Goal: Information Seeking & Learning: Find specific fact

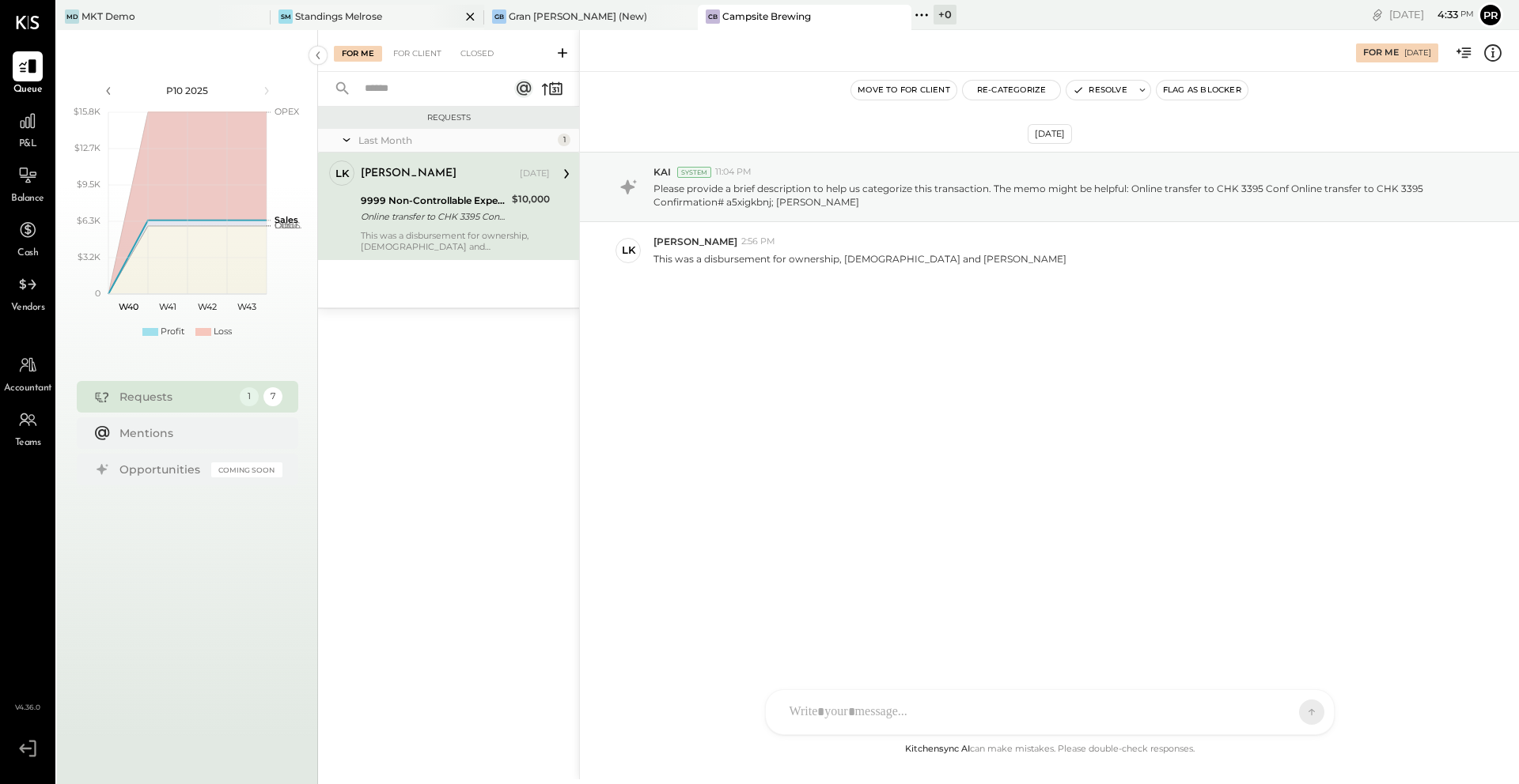
click at [389, 25] on div "SM Standings Melrose" at bounding box center [377, 17] width 214 height 25
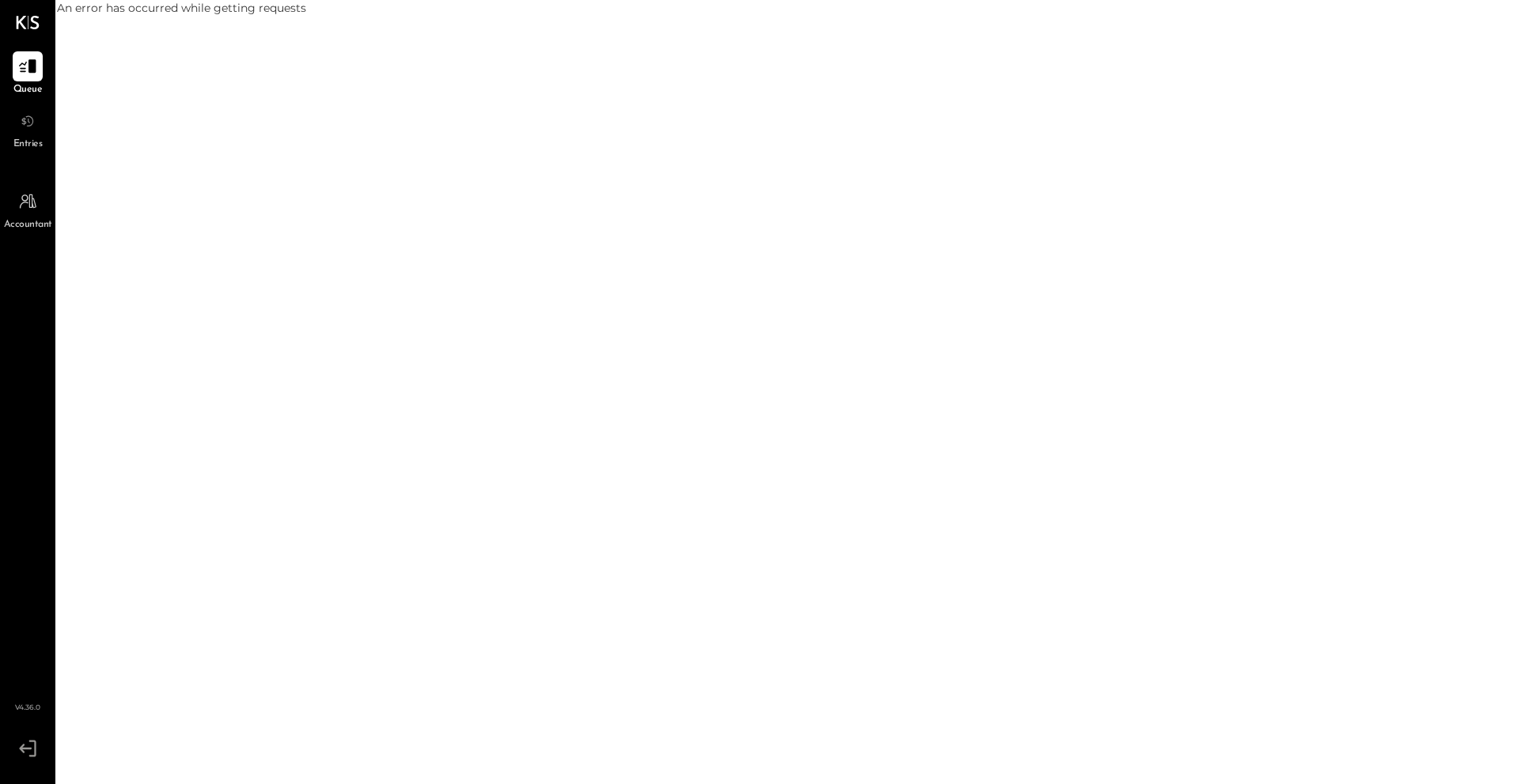
click at [33, 142] on span "Entries" at bounding box center [27, 145] width 29 height 14
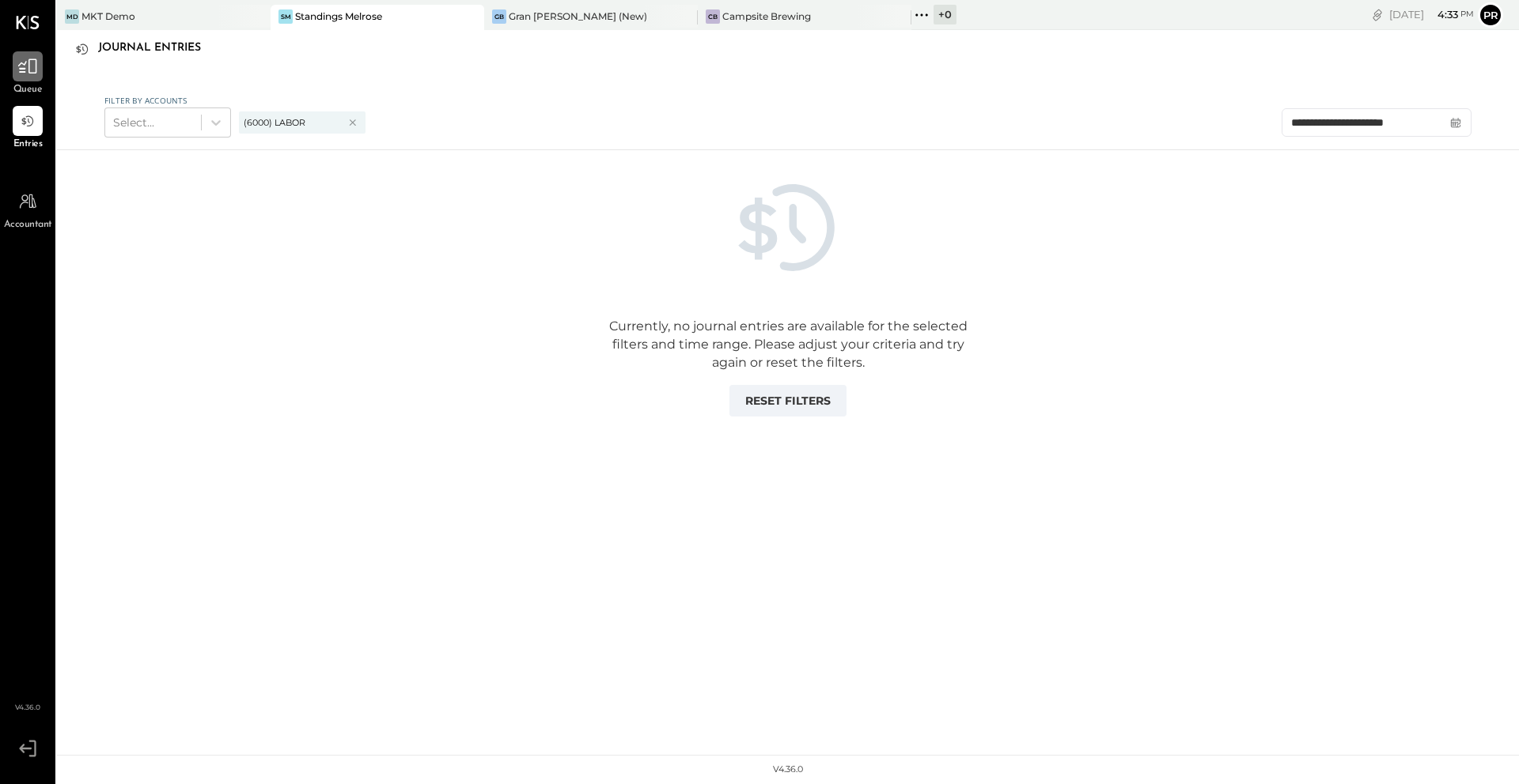
click at [31, 76] on div at bounding box center [28, 67] width 30 height 30
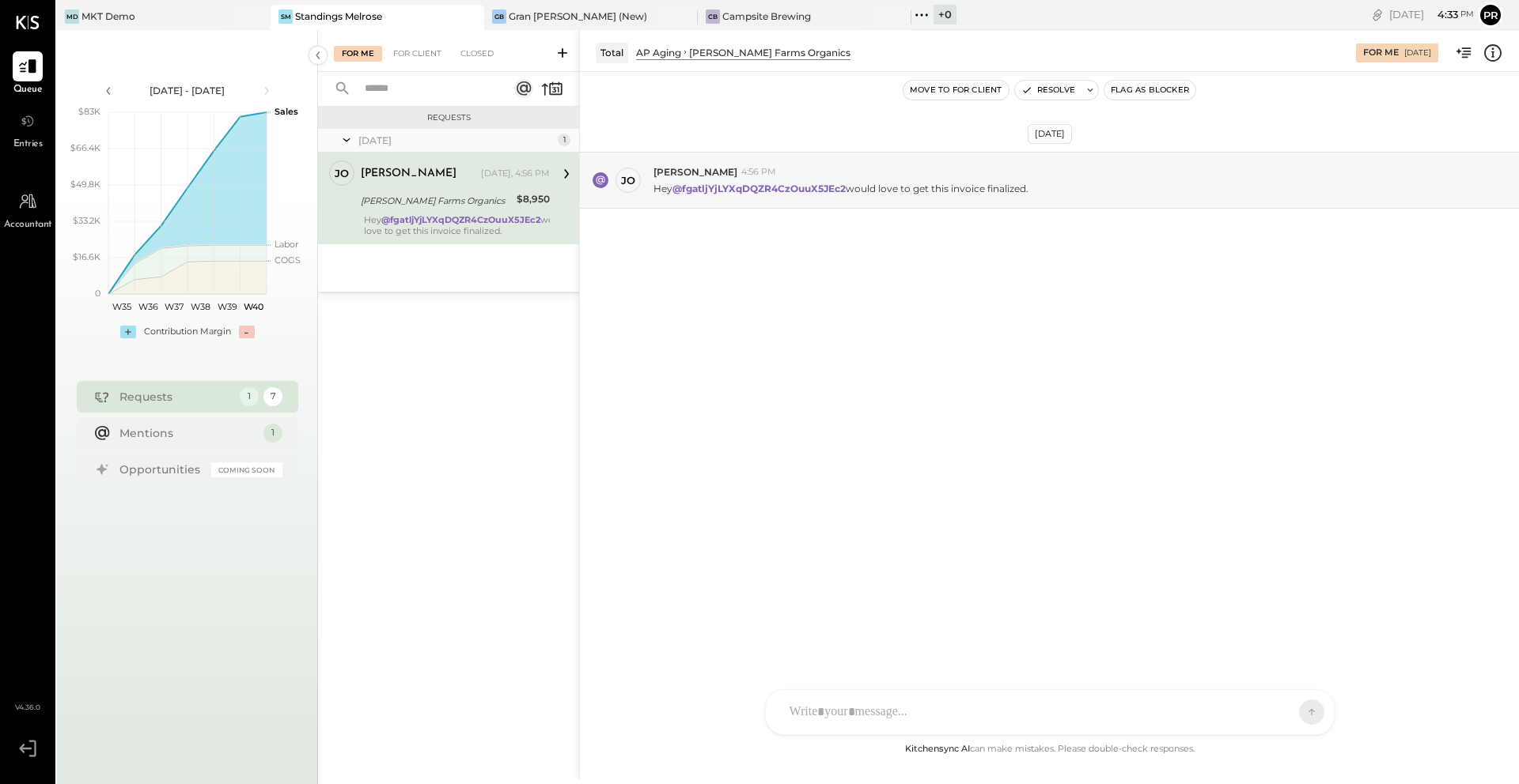
click at [192, 31] on div "Aug 25 - Oct 5, 2025 polygon, polyline { transition: fill-opacity 0.1s, stroke-…" at bounding box center [188, 422] width 261 height 784
click at [192, 28] on div "MD MKT Demo" at bounding box center [164, 17] width 214 height 25
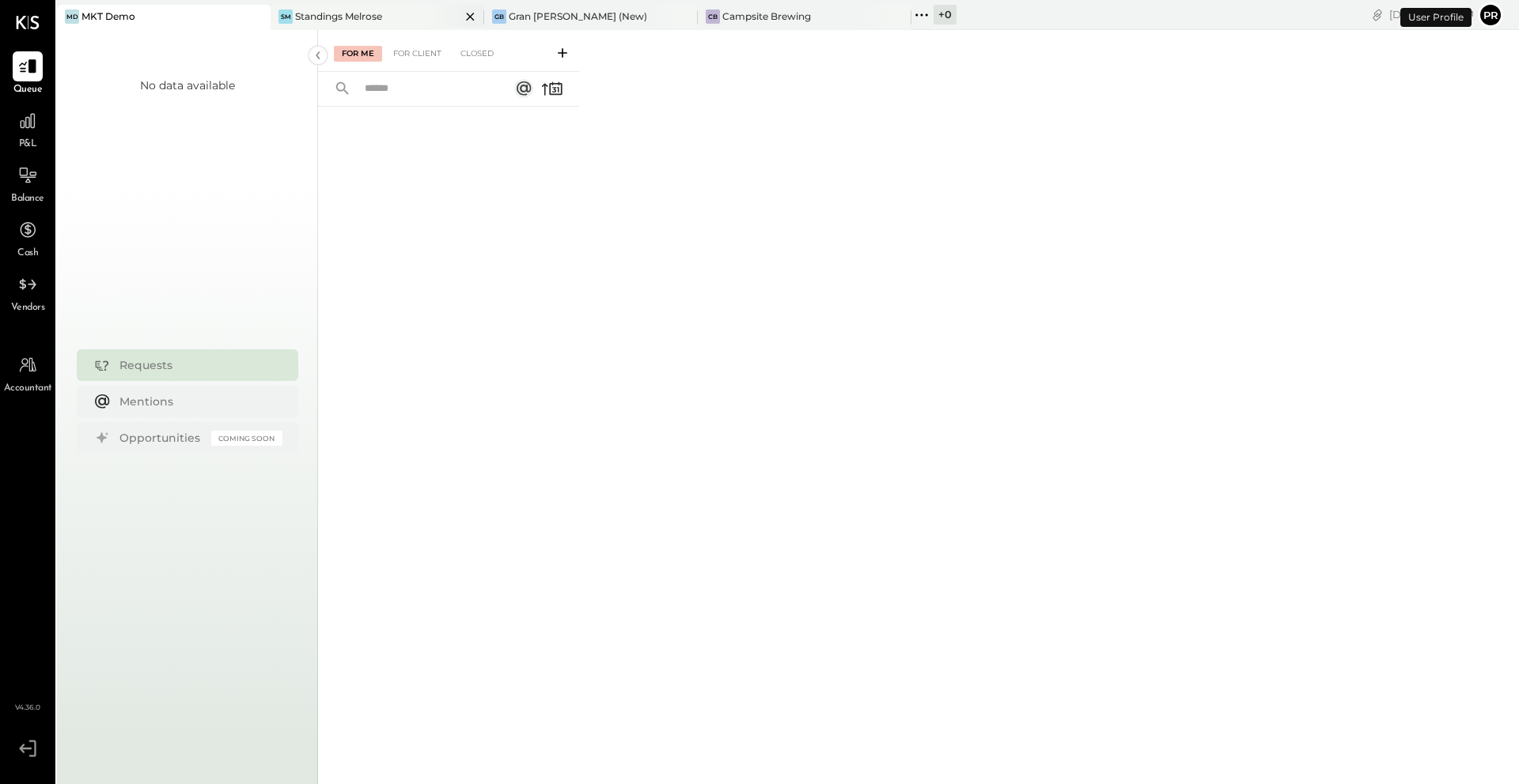
click at [332, 11] on div "Standings Melrose" at bounding box center [338, 16] width 87 height 13
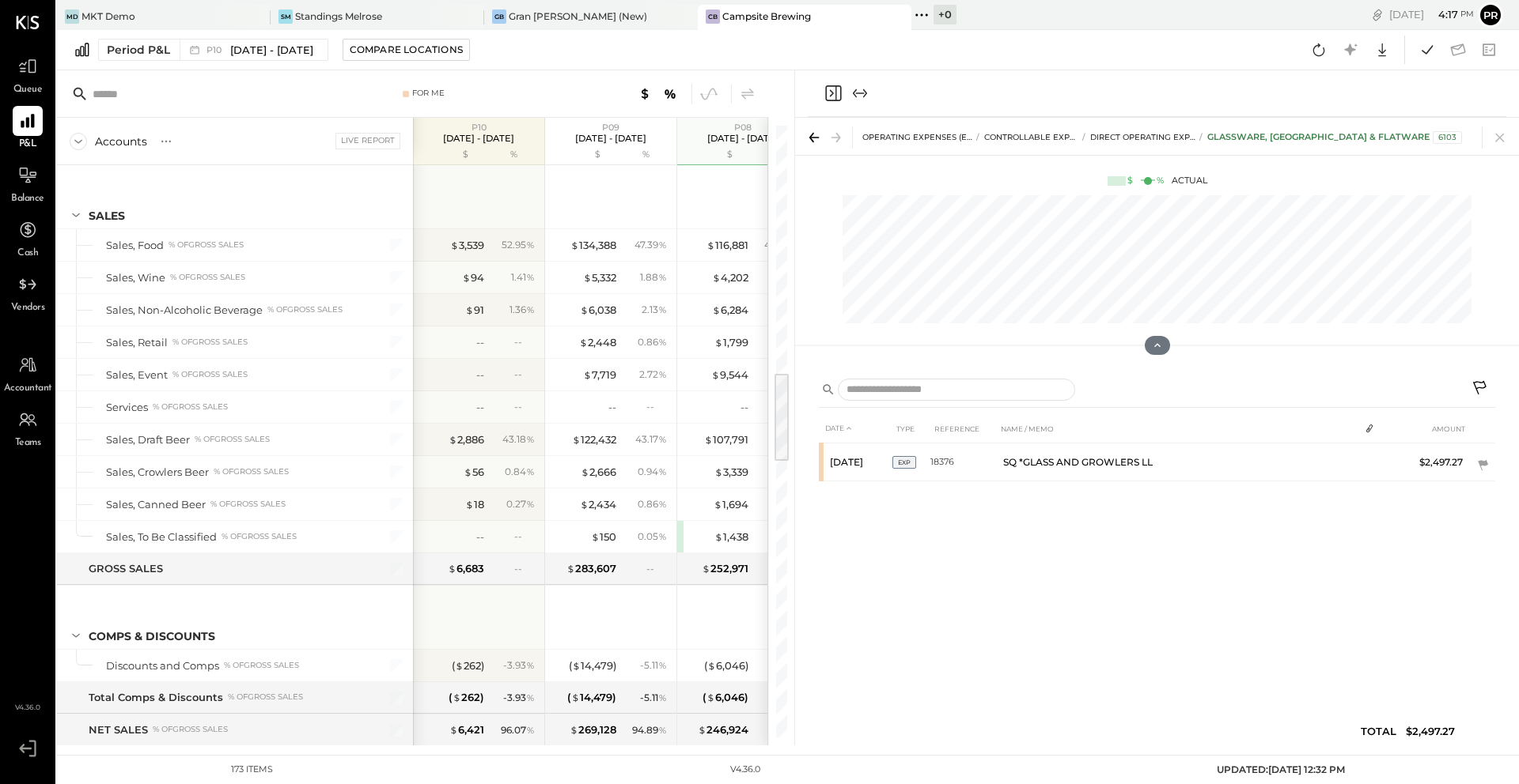
scroll to position [1659, 0]
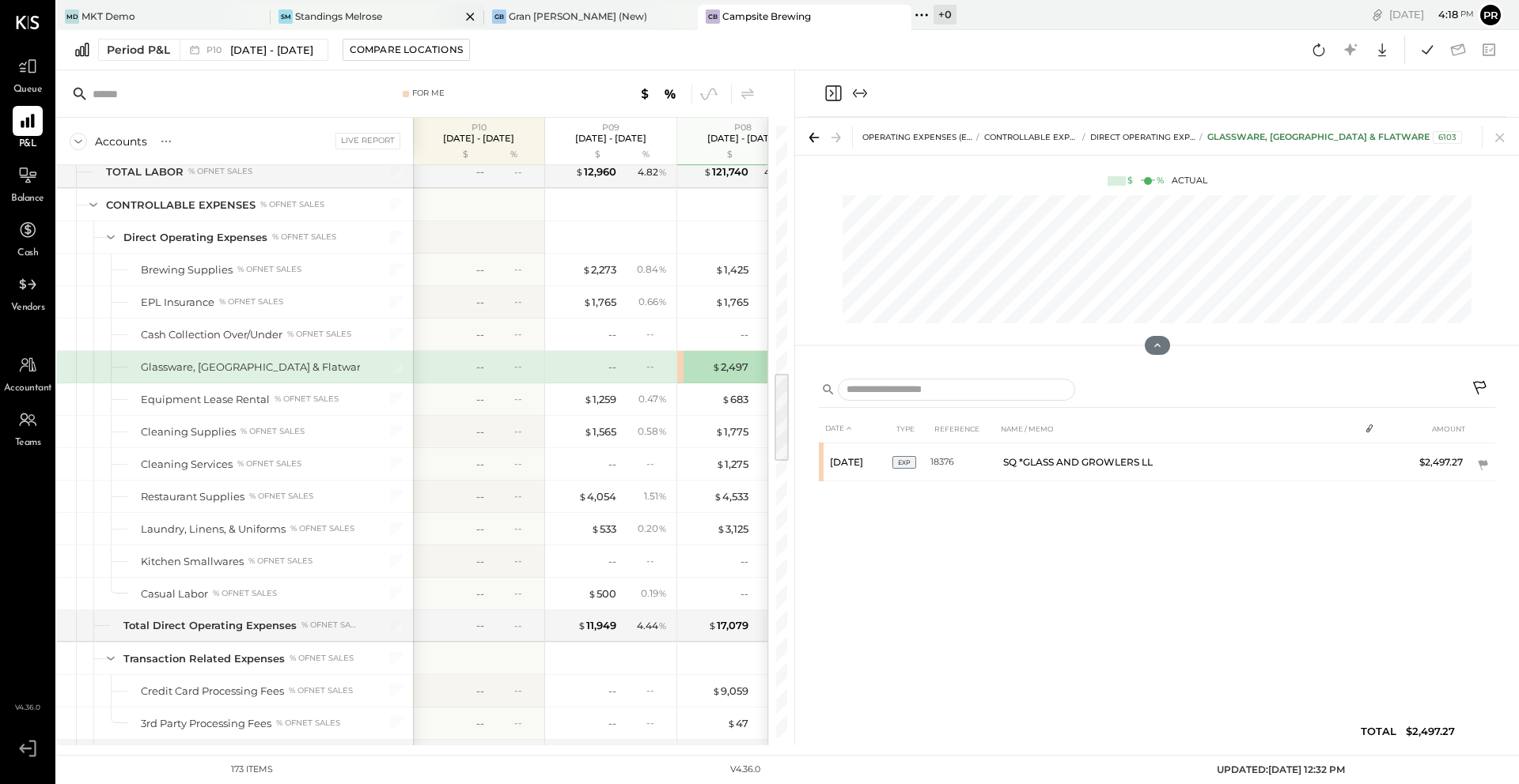
click at [394, 21] on div "SM Standings Melrose" at bounding box center [365, 17] width 190 height 14
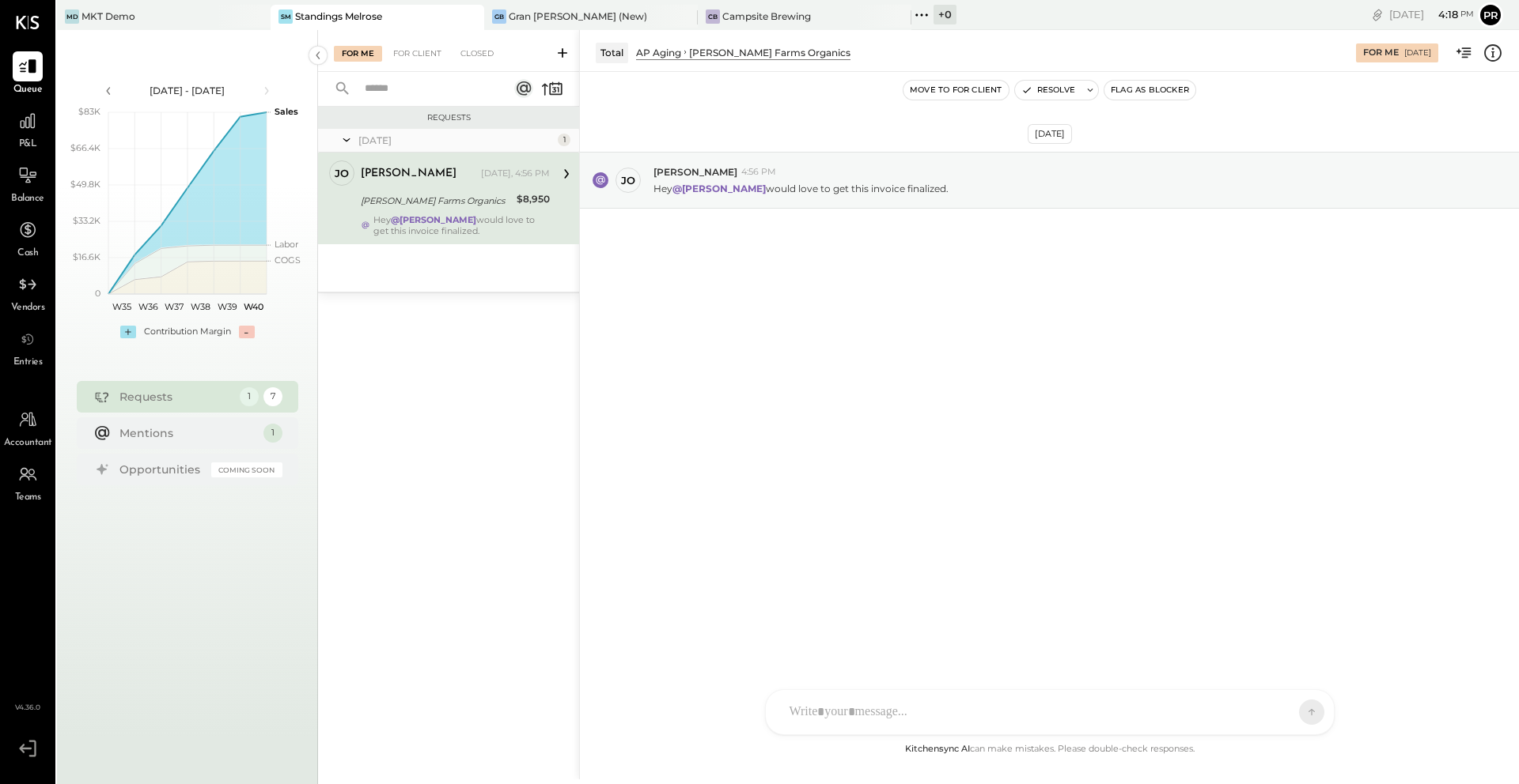
click at [451, 210] on div "jose Yesterday, 4:56 PM Stehly Farms Organics $8,950 Hey @Primo Luis Velasco wo…" at bounding box center [454, 198] width 189 height 76
click at [547, 17] on div "Gran [PERSON_NAME] (New)" at bounding box center [578, 16] width 139 height 13
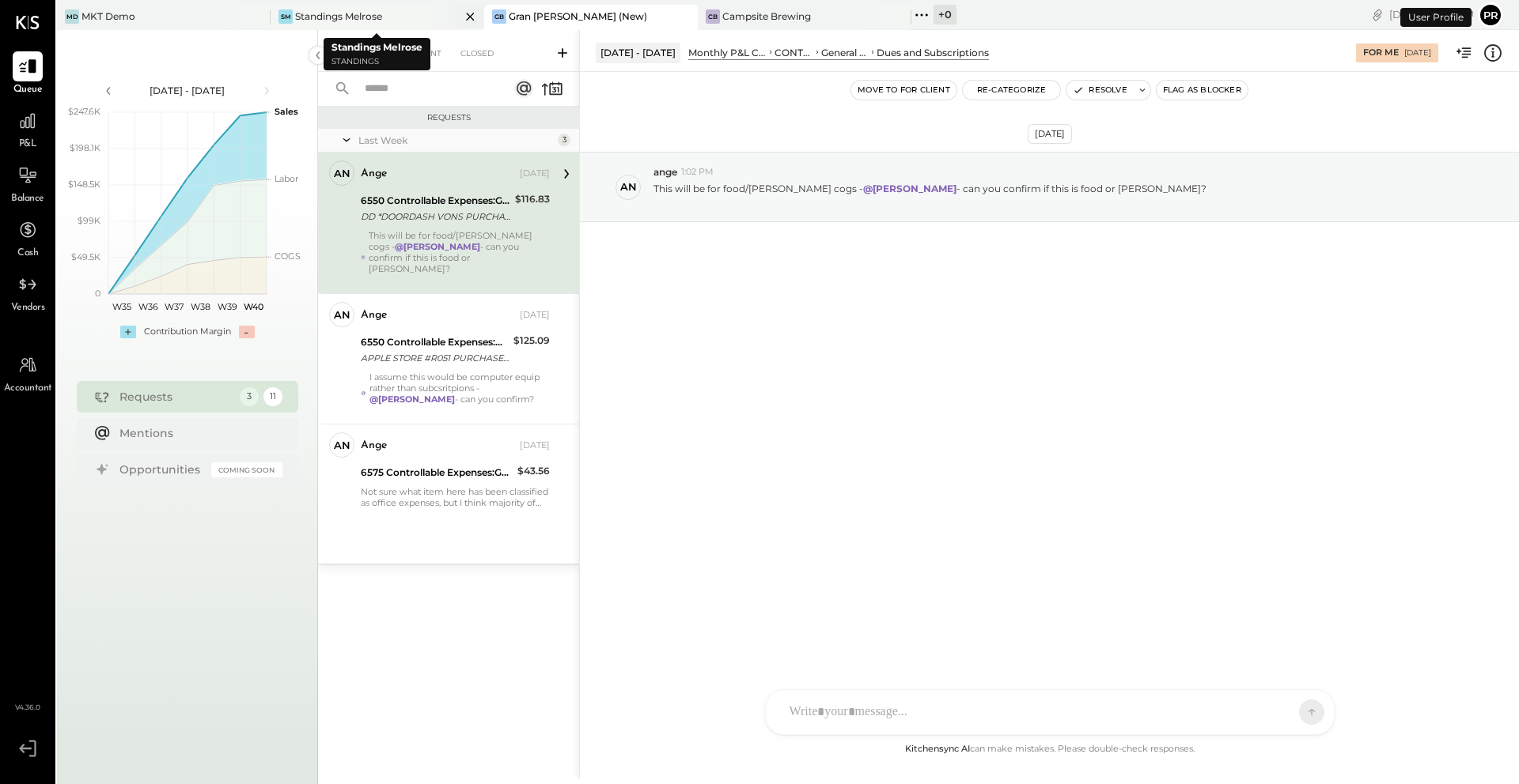
click at [348, 10] on div "Standings Melrose" at bounding box center [338, 16] width 87 height 13
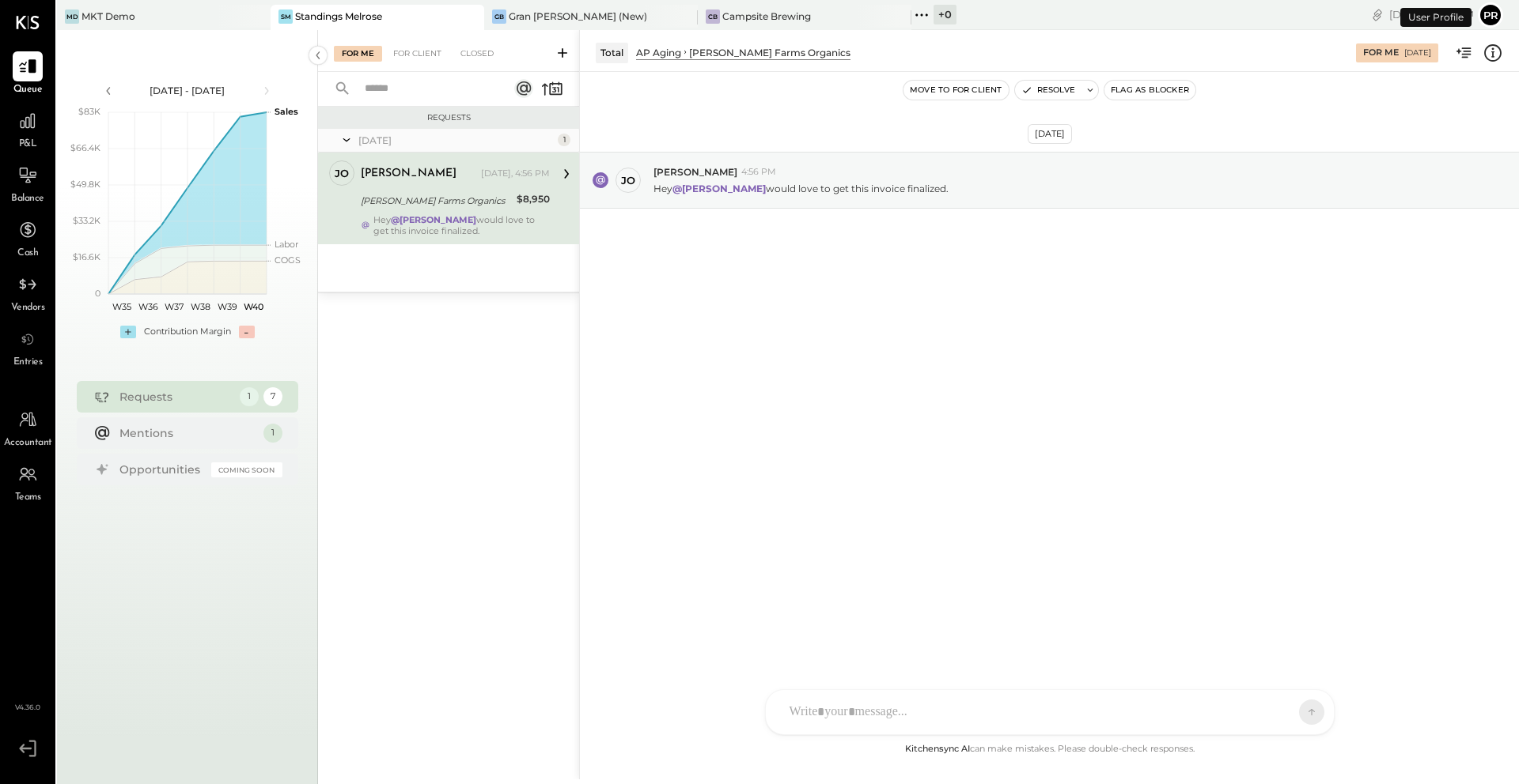
click at [25, 138] on span "P&L" at bounding box center [28, 145] width 18 height 14
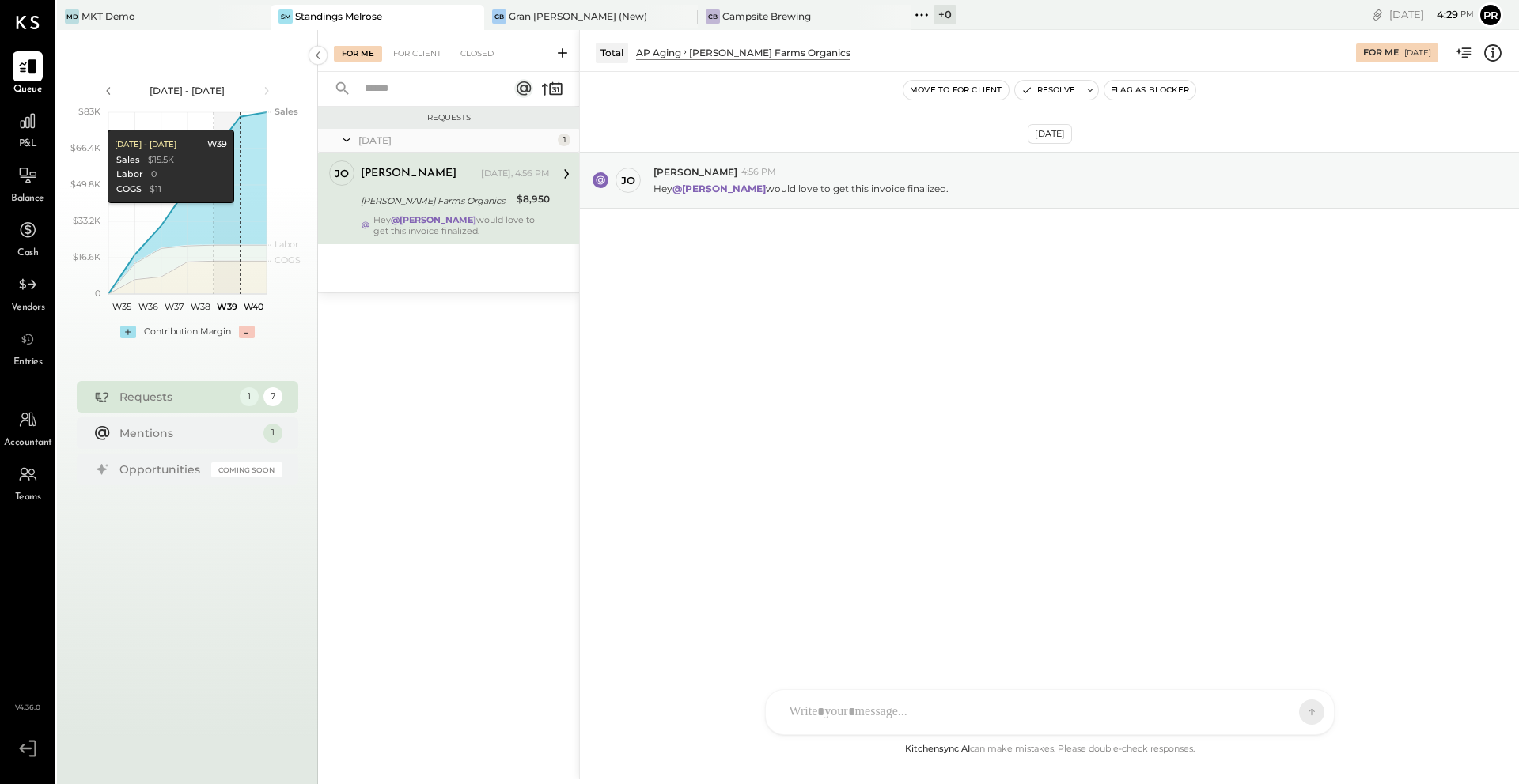
click at [534, 196] on div "$8,950" at bounding box center [533, 199] width 33 height 16
click at [567, 173] on icon at bounding box center [566, 175] width 5 height 10
click at [467, 184] on div "[PERSON_NAME] [DATE], 4:56 PM" at bounding box center [454, 174] width 189 height 22
click at [442, 214] on strong "@[PERSON_NAME]" at bounding box center [433, 219] width 86 height 11
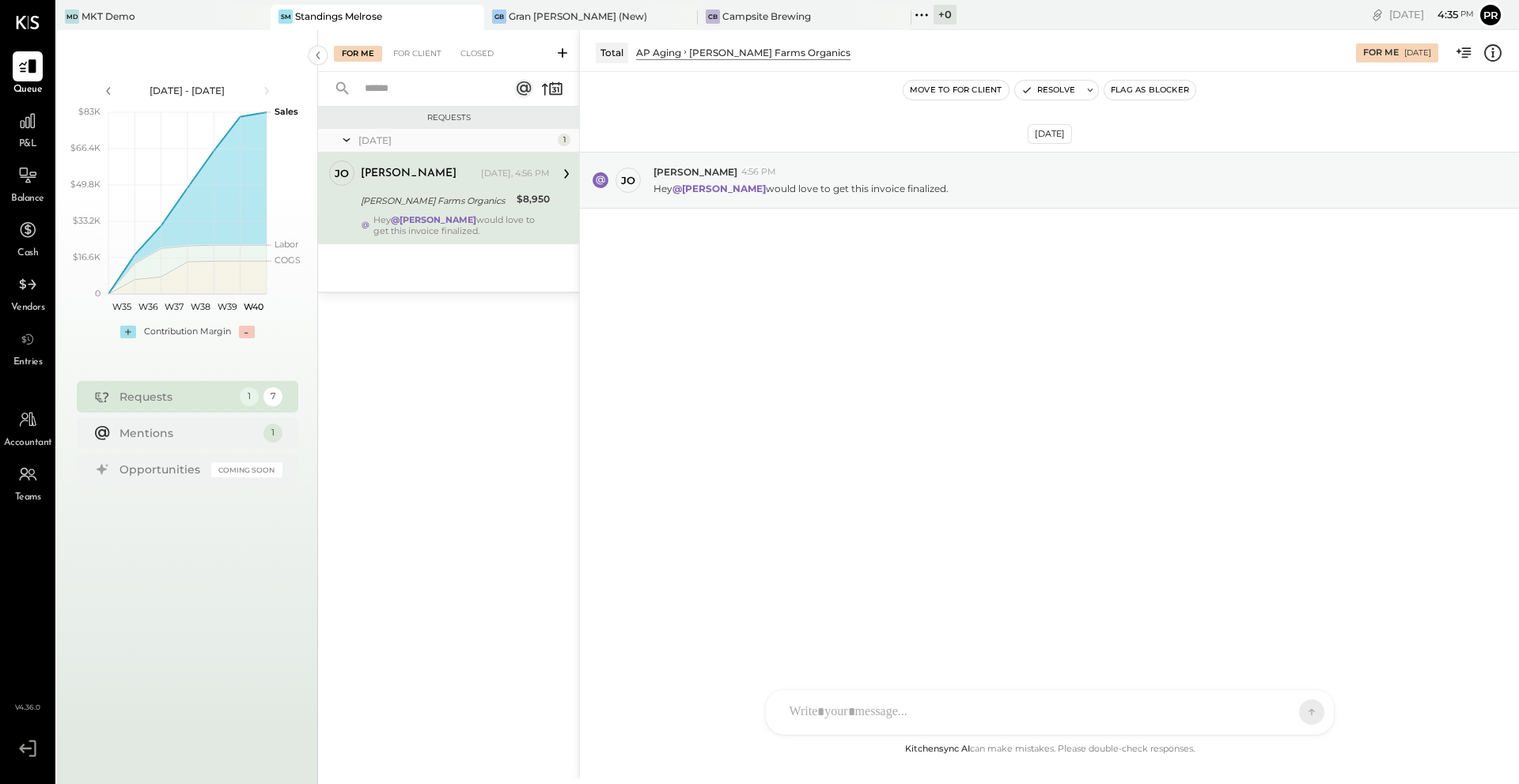
click at [556, 175] on icon at bounding box center [566, 174] width 21 height 21
click at [493, 143] on div "[DATE]" at bounding box center [456, 140] width 196 height 13
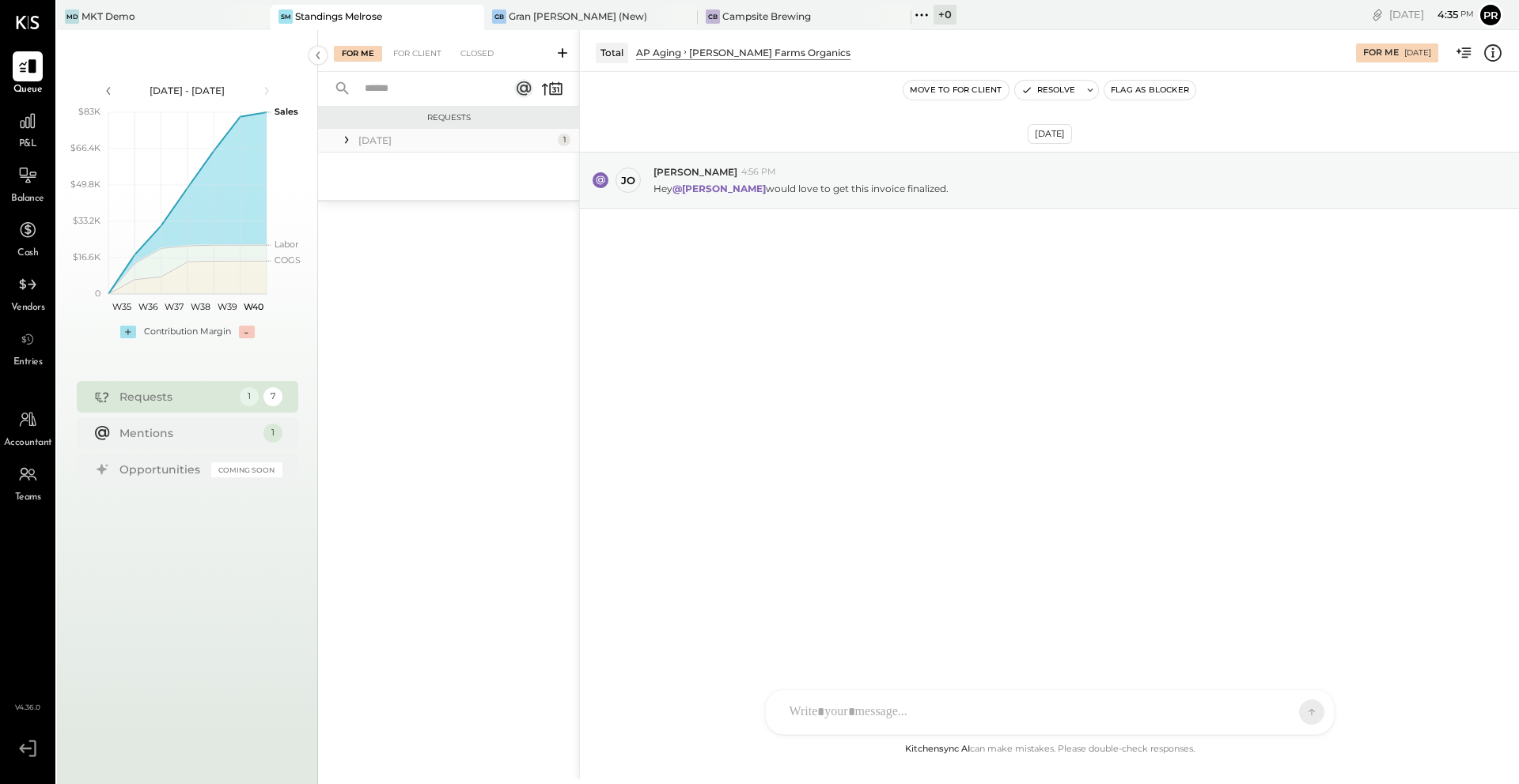
click at [493, 143] on div "[DATE]" at bounding box center [456, 140] width 196 height 13
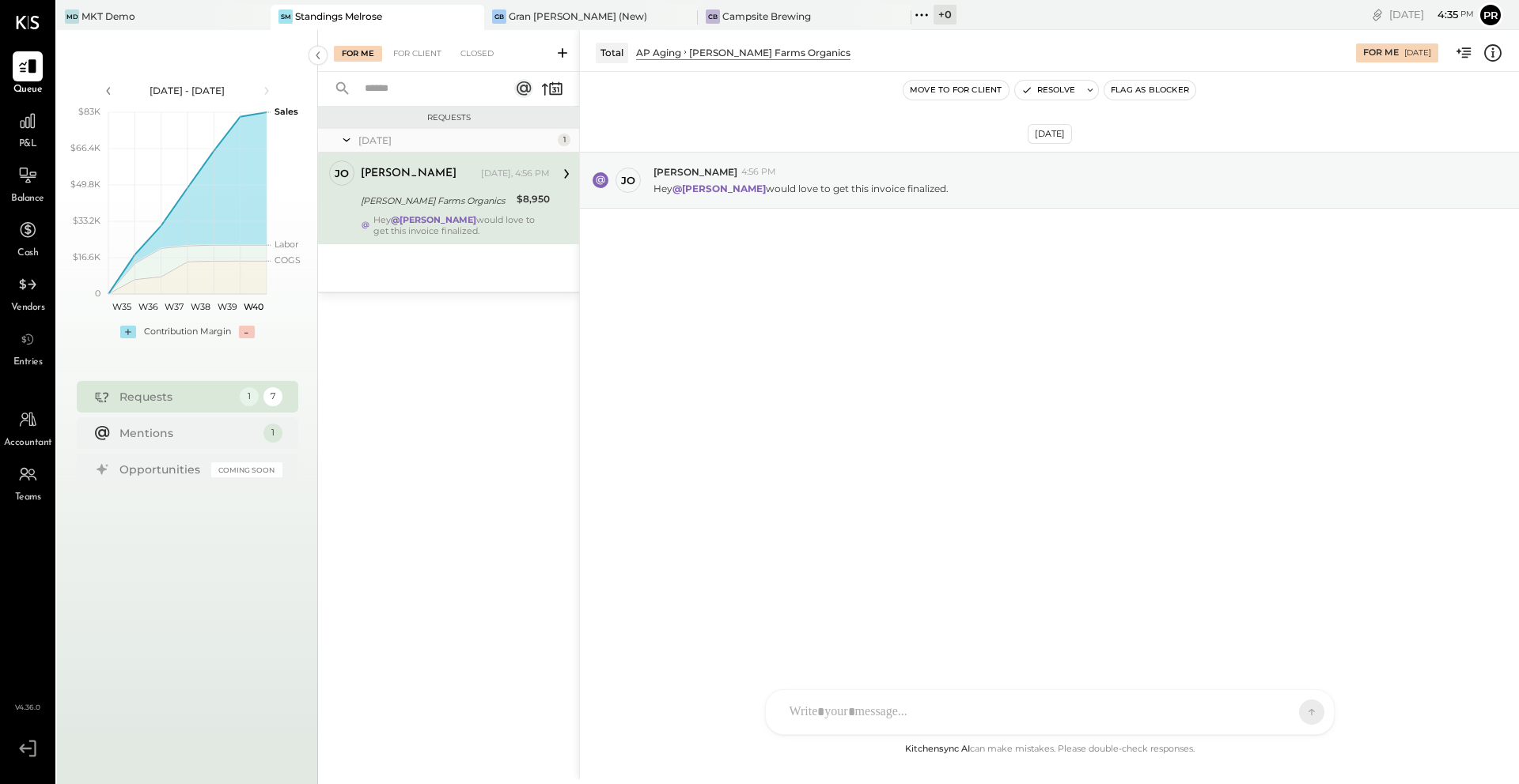
click at [442, 185] on div "[PERSON_NAME] [DATE], 4:56 PM" at bounding box center [454, 174] width 189 height 22
click at [455, 411] on div "Requests [DATE] 1 [PERSON_NAME] [PERSON_NAME] Owner [PERSON_NAME] [DATE], 4:56 …" at bounding box center [449, 423] width 261 height 632
drag, startPoint x: 364, startPoint y: 202, endPoint x: 414, endPoint y: 204, distance: 50.0
click at [414, 204] on div "[PERSON_NAME] Farms Organics" at bounding box center [435, 200] width 151 height 16
drag, startPoint x: 414, startPoint y: 204, endPoint x: 402, endPoint y: 204, distance: 12.0
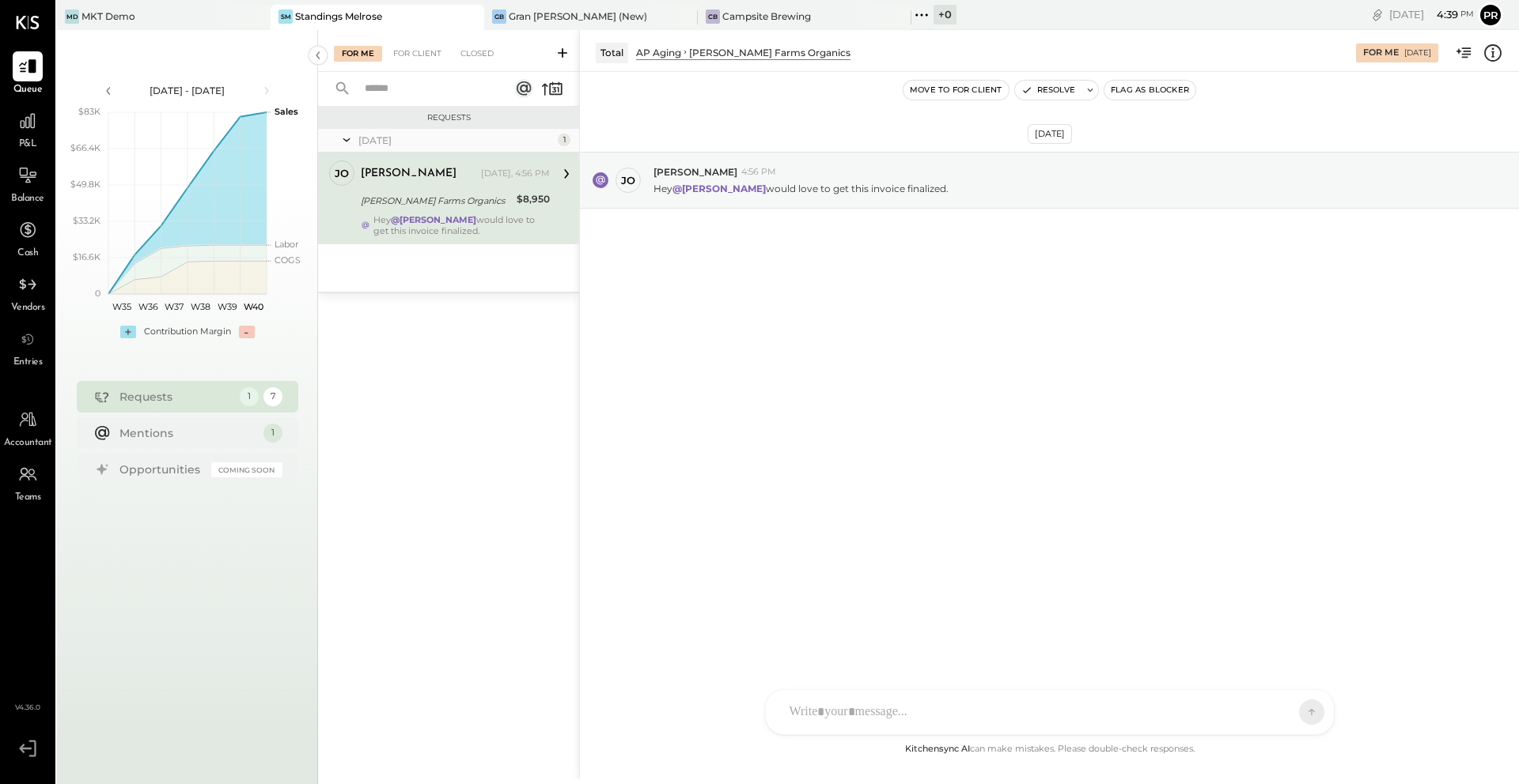
click at [410, 204] on div "[PERSON_NAME] Farms Organics" at bounding box center [435, 200] width 151 height 16
drag, startPoint x: 360, startPoint y: 200, endPoint x: 455, endPoint y: 200, distance: 95.0
click at [456, 200] on div "[PERSON_NAME] Farms Organics" at bounding box center [435, 200] width 151 height 16
copy div "[PERSON_NAME] Farms Organic"
click at [408, 466] on div "Requests [DATE] 1 [PERSON_NAME] [PERSON_NAME] Owner [PERSON_NAME] [DATE], 4:56 …" at bounding box center [449, 423] width 261 height 632
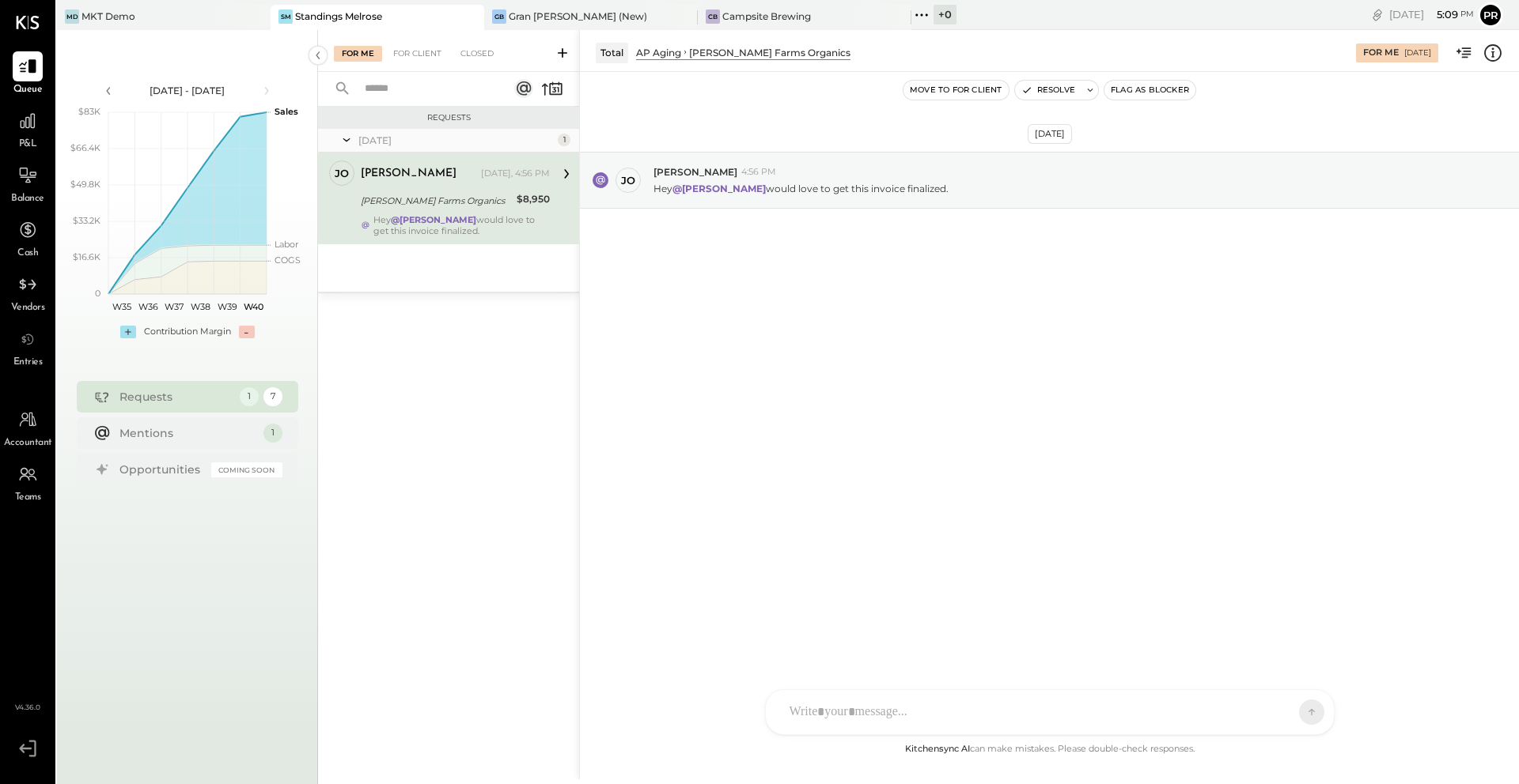
click at [810, 717] on div "AR [PERSON_NAME] E [PERSON_NAME] ID [PERSON_NAME] Del [PERSON_NAME] [PERSON_NAM…" at bounding box center [1049, 712] width 570 height 46
